Goal: Transaction & Acquisition: Purchase product/service

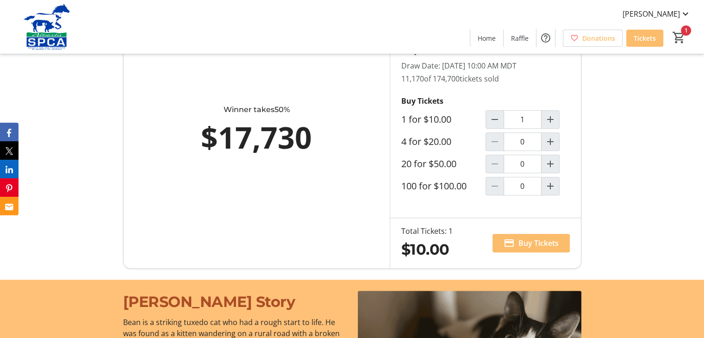
scroll to position [569, 0]
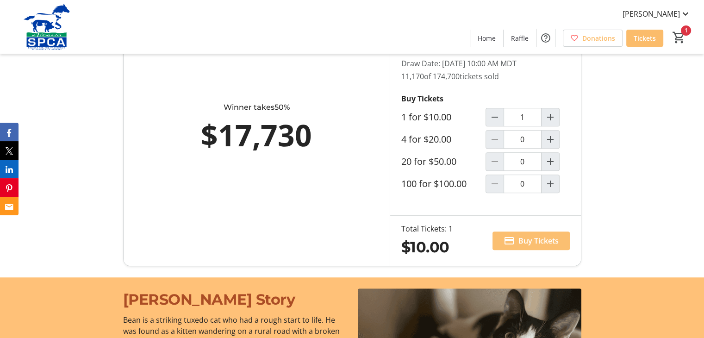
click at [541, 236] on span "Buy Tickets" at bounding box center [539, 240] width 40 height 11
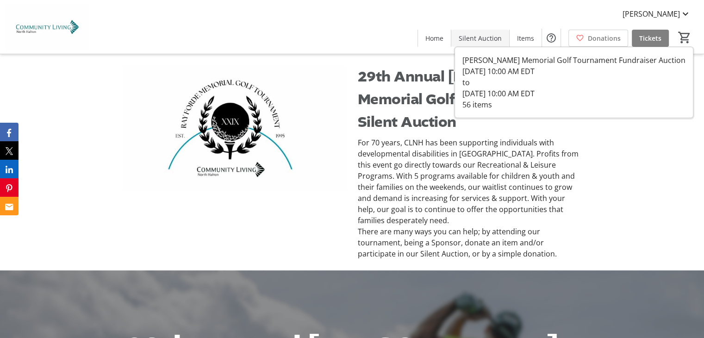
click at [489, 32] on span at bounding box center [480, 38] width 58 height 22
